Goal: Task Accomplishment & Management: Use online tool/utility

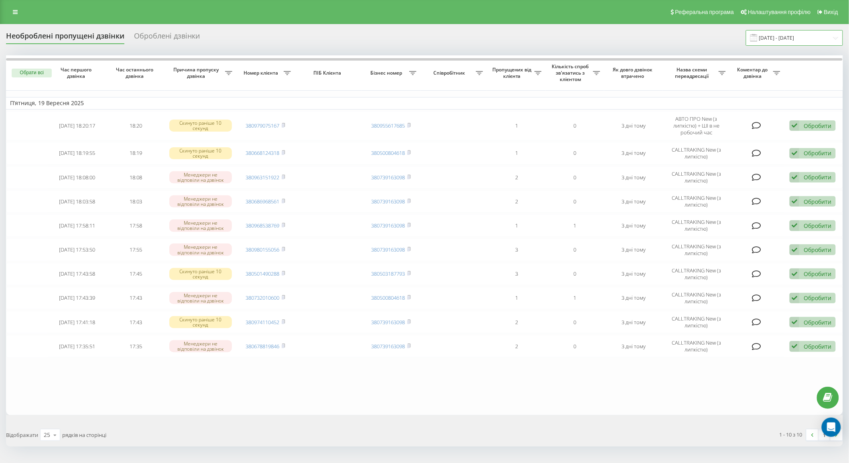
click at [777, 34] on input "[DATE] - [DATE]" at bounding box center [794, 38] width 97 height 16
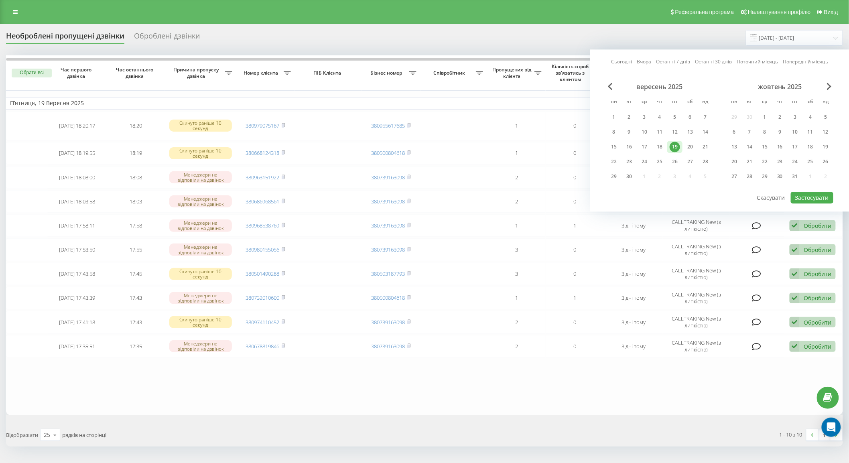
click at [623, 63] on link "Сьогодні" at bounding box center [621, 62] width 21 height 8
click at [815, 199] on button "Застосувати" at bounding box center [812, 198] width 43 height 12
type input "[DATE] - [DATE]"
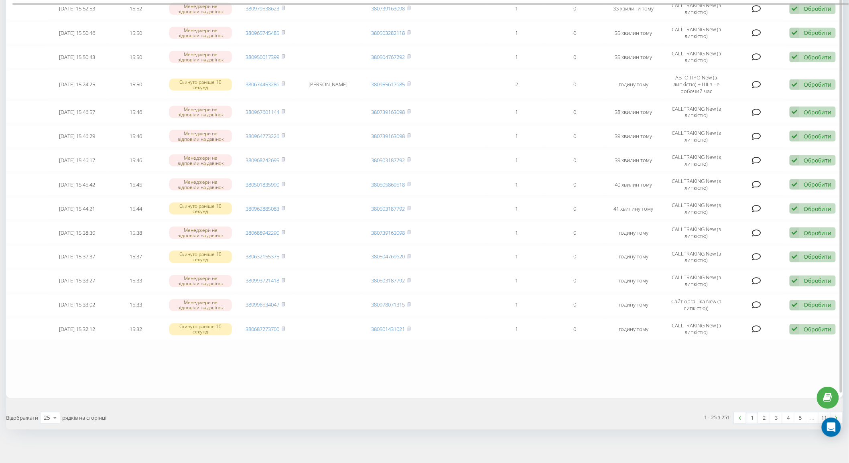
scroll to position [112, 0]
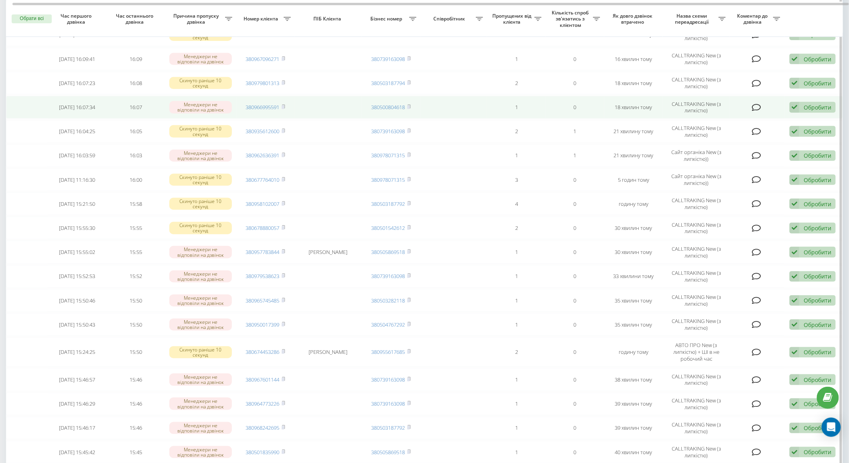
click at [755, 105] on icon at bounding box center [756, 107] width 9 height 8
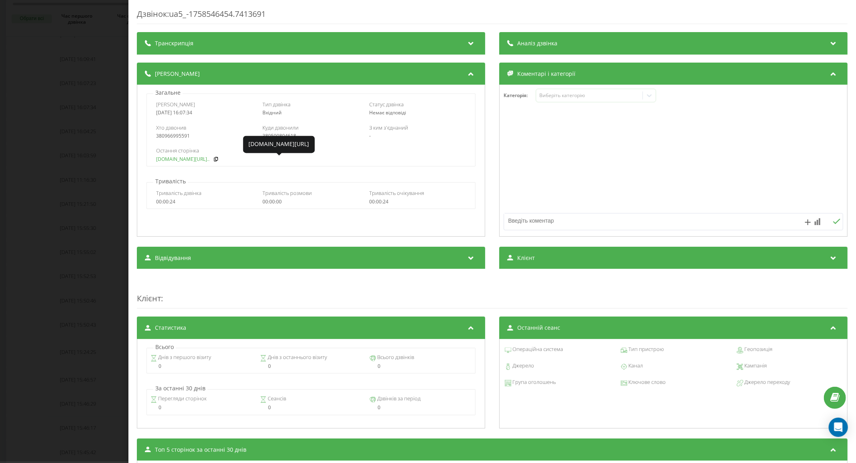
click at [187, 160] on link "[DOMAIN_NAME][URL].." at bounding box center [182, 159] width 53 height 6
drag, startPoint x: 42, startPoint y: 157, endPoint x: 142, endPoint y: 170, distance: 101.6
click at [43, 156] on div "Дзвінок : ua5_-1758546454.7413691 Транскрипція Для AI-аналізу майбутніх дзвінкі…" at bounding box center [428, 231] width 856 height 463
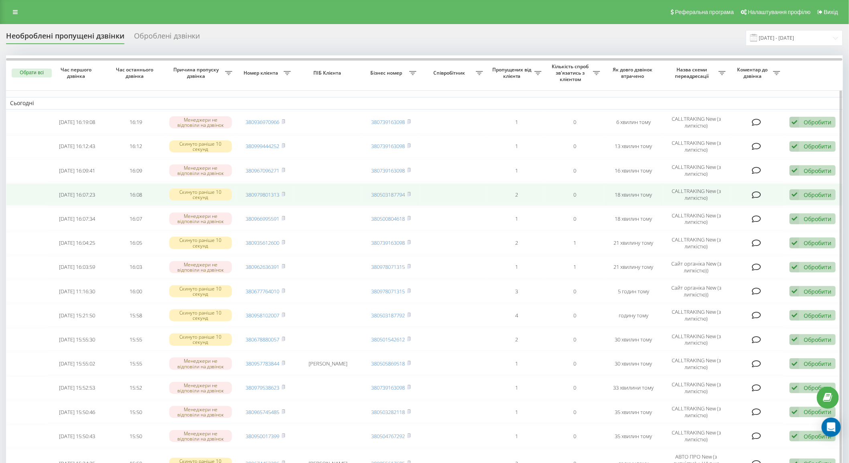
click at [757, 193] on icon at bounding box center [756, 195] width 9 height 8
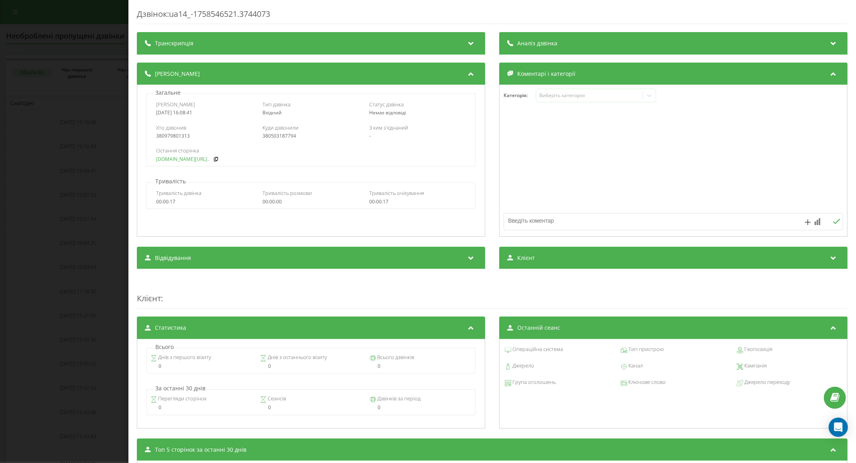
click at [202, 157] on link "[DOMAIN_NAME][URL].." at bounding box center [182, 159] width 53 height 6
click at [183, 161] on link "[DOMAIN_NAME][URL].." at bounding box center [182, 159] width 53 height 6
drag, startPoint x: 79, startPoint y: 170, endPoint x: 152, endPoint y: 166, distance: 73.1
click at [79, 170] on div "Дзвінок : ua14_-1758546521.3744073 Транскрипція Для AI-аналізу майбутніх дзвінк…" at bounding box center [428, 231] width 856 height 463
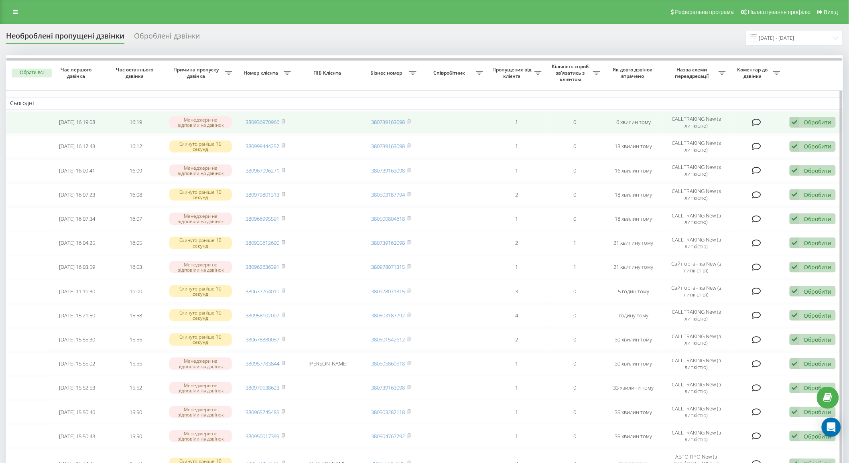
click at [756, 121] on icon at bounding box center [756, 122] width 9 height 8
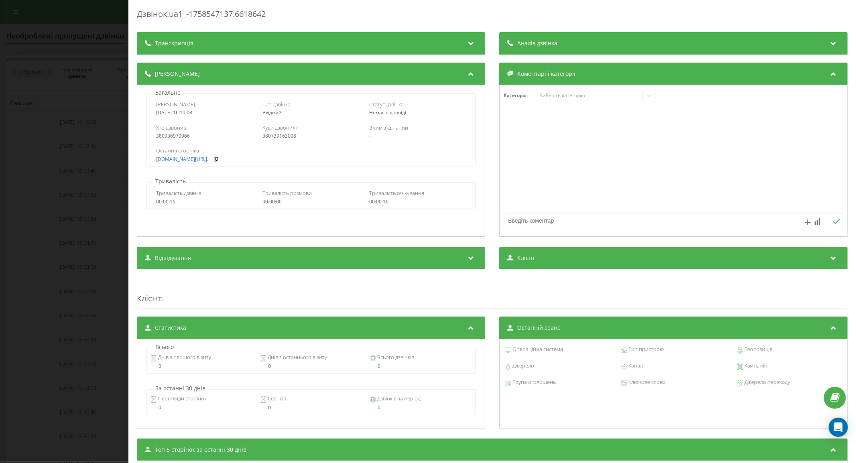
click at [106, 164] on div "Дзвінок : ua1_-1758547137.6618642 Транскрипція Для AI-аналізу майбутніх дзвінкі…" at bounding box center [428, 231] width 856 height 463
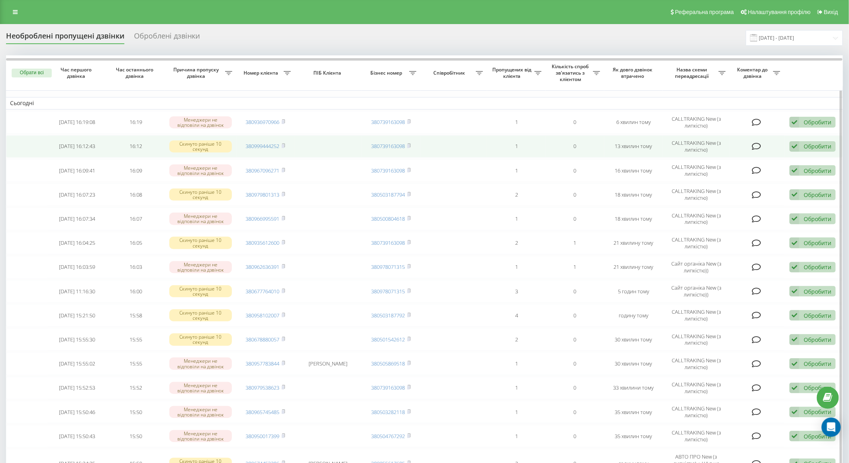
click at [755, 146] on icon at bounding box center [756, 146] width 9 height 8
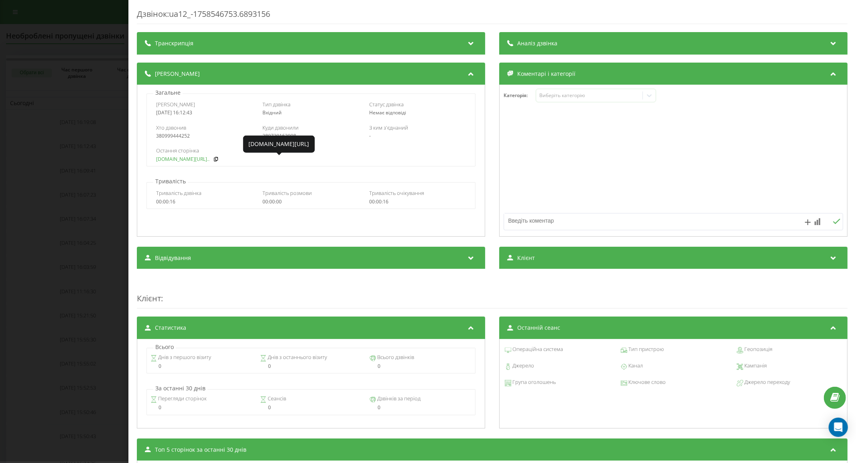
click at [184, 162] on link "[DOMAIN_NAME][URL].." at bounding box center [182, 159] width 53 height 6
click at [92, 170] on div "Дзвінок : ua12_-1758546753.6893156 Транскрипція Для AI-аналізу майбутніх дзвінк…" at bounding box center [428, 231] width 856 height 463
